Goal: Information Seeking & Learning: Learn about a topic

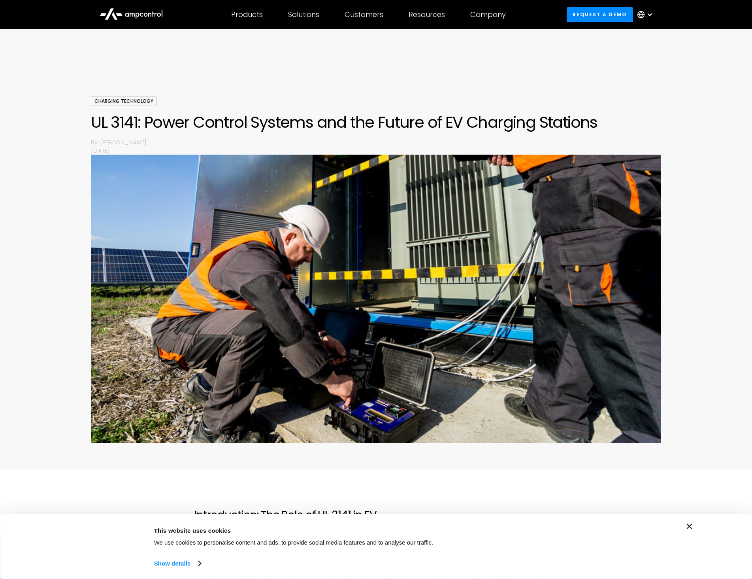
scroll to position [1564, 0]
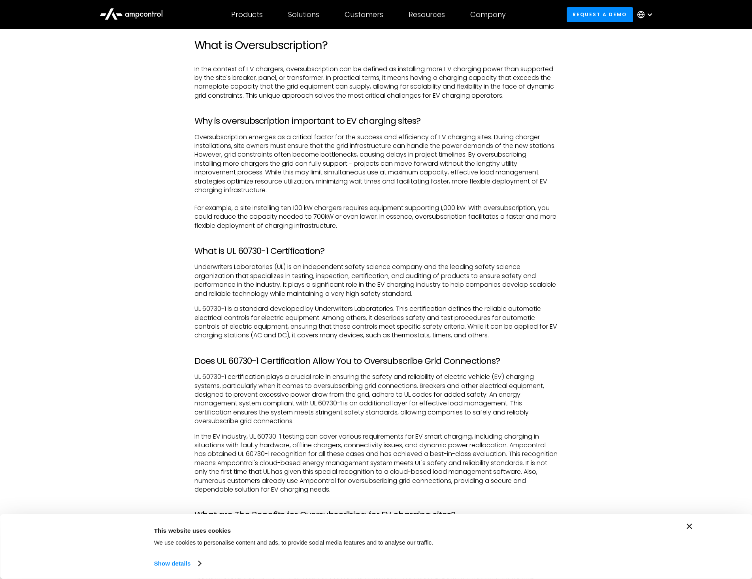
scroll to position [514, 0]
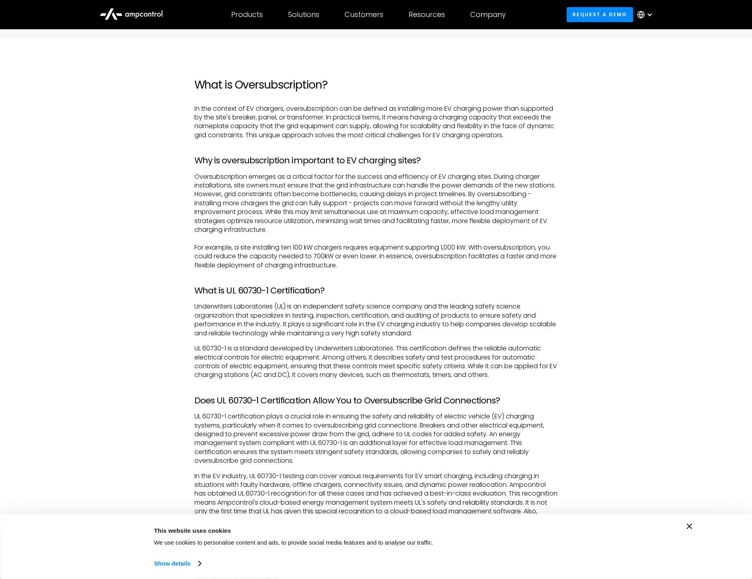
click at [235, 291] on h3 "What is UL 60730-1 Certification?" at bounding box center [377, 290] width 364 height 10
drag, startPoint x: 224, startPoint y: 288, endPoint x: 267, endPoint y: 287, distance: 43.1
click at [267, 287] on h3 "What is UL 60730-1 Certification?" at bounding box center [377, 290] width 364 height 10
copy h3 "UL 60730-1"
